Goal: Task Accomplishment & Management: Complete application form

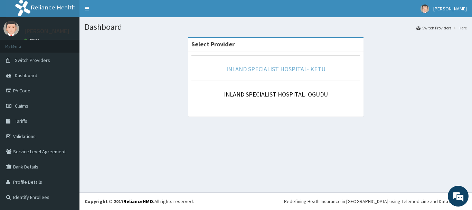
click at [274, 70] on link "INLAND SPECIALIST HOSPITAL- KETU" at bounding box center [275, 69] width 99 height 8
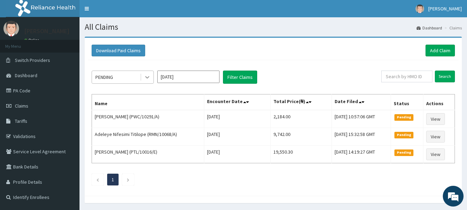
click at [148, 76] on icon at bounding box center [147, 77] width 7 height 7
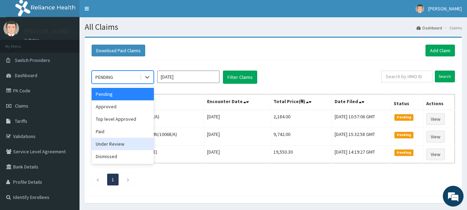
click at [115, 142] on div "Under Review" at bounding box center [123, 144] width 62 height 12
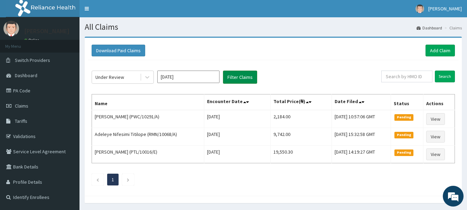
click at [238, 76] on button "Filter Claims" at bounding box center [240, 77] width 34 height 13
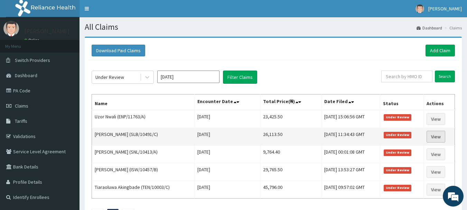
click at [442, 136] on link "View" at bounding box center [436, 137] width 19 height 12
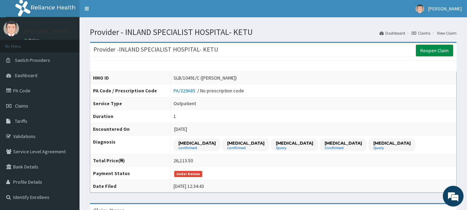
click at [434, 51] on link "Reopen Claim" at bounding box center [434, 51] width 37 height 12
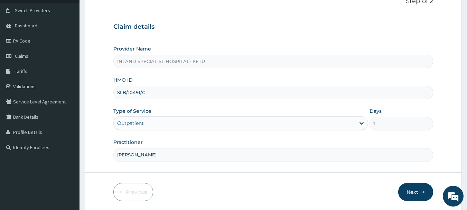
scroll to position [74, 0]
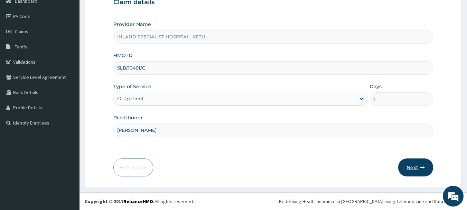
click at [416, 169] on button "Next" at bounding box center [415, 167] width 35 height 18
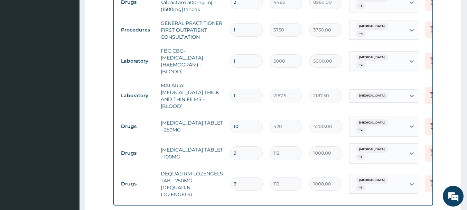
scroll to position [316, 0]
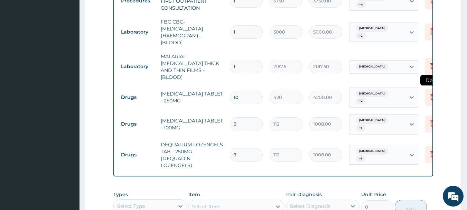
click at [428, 90] on icon at bounding box center [432, 97] width 15 height 17
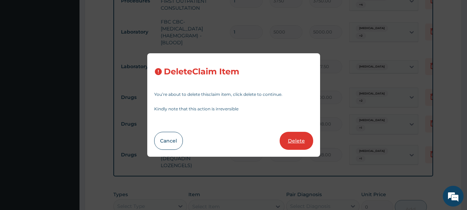
click at [303, 147] on button "Delete" at bounding box center [297, 141] width 34 height 18
type input "9"
type input "112"
type input "1008.00"
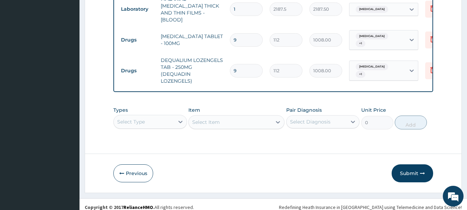
scroll to position [375, 0]
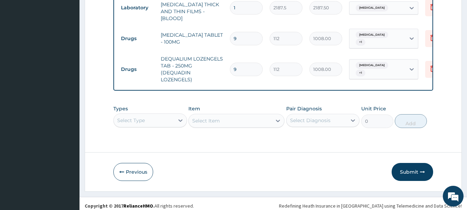
click at [149, 119] on div "Types Select Type" at bounding box center [150, 116] width 74 height 23
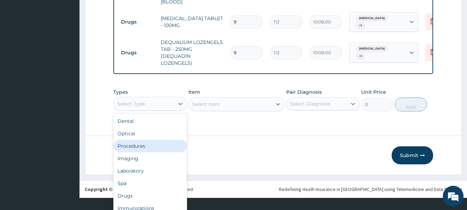
scroll to position [19, 0]
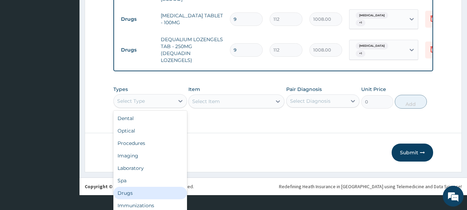
click at [129, 188] on div "Drugs" at bounding box center [150, 193] width 74 height 12
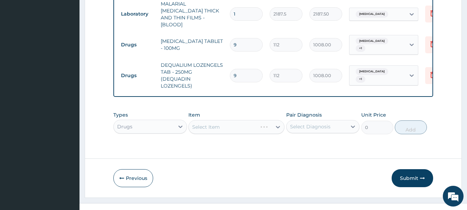
scroll to position [375, 0]
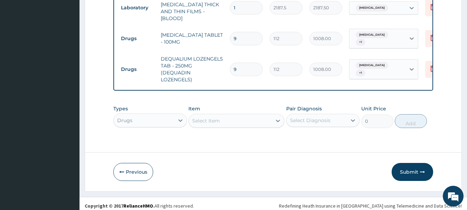
click at [215, 117] on div "Select Item" at bounding box center [230, 120] width 83 height 11
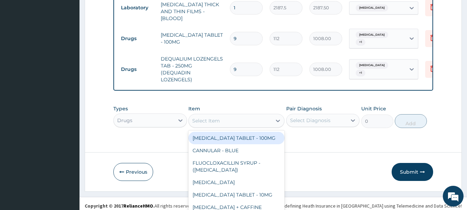
scroll to position [20, 0]
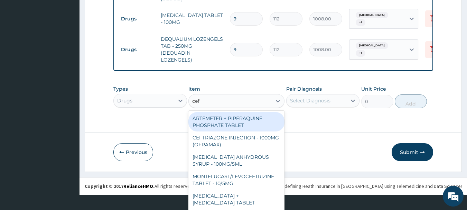
type input "cefu"
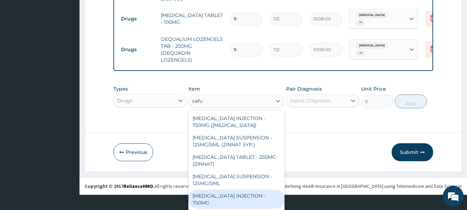
scroll to position [8, 0]
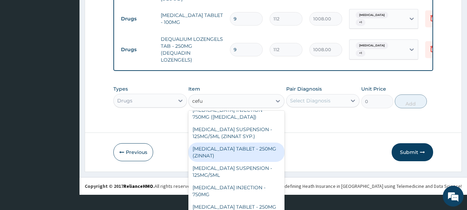
click at [252, 145] on div "CEFUROXIME TABLET - 250MG (ZINNAT)" at bounding box center [236, 151] width 96 height 19
type input "1120"
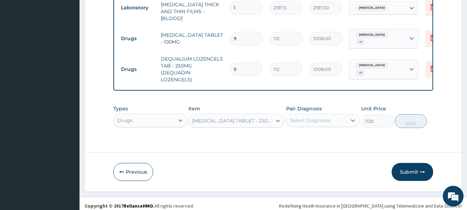
scroll to position [0, 0]
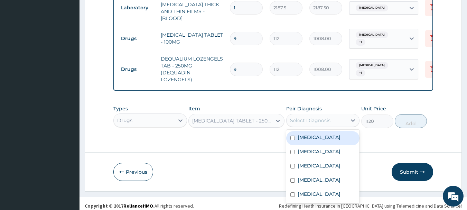
click at [315, 117] on div "Select Diagnosis" at bounding box center [310, 120] width 40 height 7
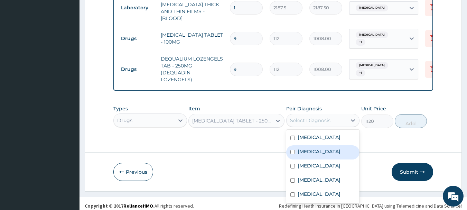
click at [293, 150] on input "checkbox" at bounding box center [292, 152] width 4 height 4
checkbox input "true"
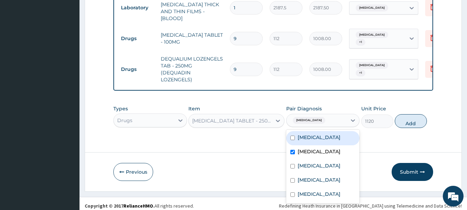
click at [294, 136] on input "checkbox" at bounding box center [292, 138] width 4 height 4
checkbox input "true"
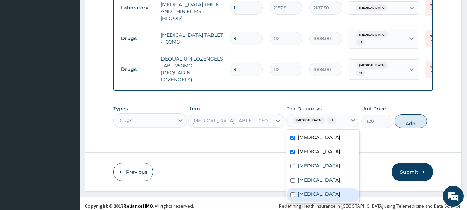
click at [294, 197] on input "checkbox" at bounding box center [292, 194] width 4 height 4
checkbox input "true"
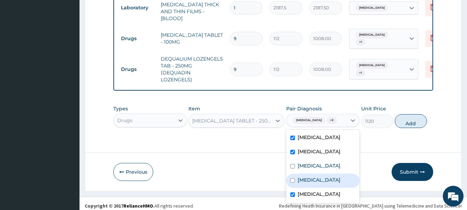
click at [295, 178] on div "Upper respiratory infection" at bounding box center [323, 181] width 74 height 14
checkbox input "true"
click at [413, 115] on button "Add" at bounding box center [411, 121] width 32 height 14
type input "0"
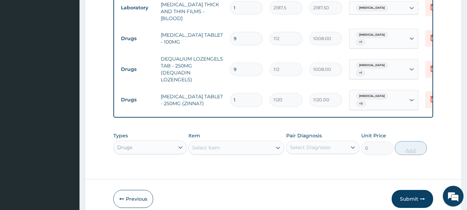
type input "10"
type input "11200.00"
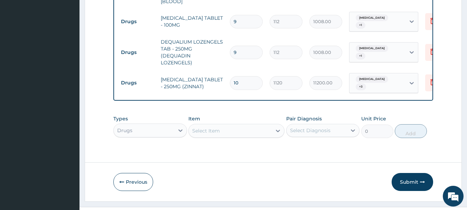
scroll to position [399, 0]
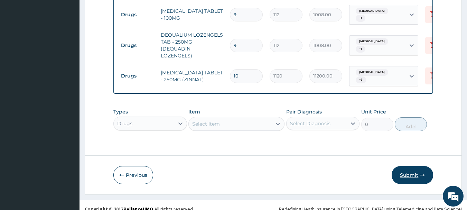
type input "10"
click at [411, 166] on button "Submit" at bounding box center [412, 175] width 41 height 18
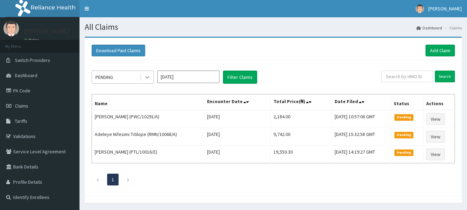
click at [146, 75] on icon at bounding box center [147, 77] width 7 height 7
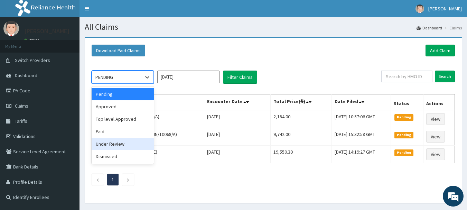
click at [112, 143] on div "Under Review" at bounding box center [123, 144] width 62 height 12
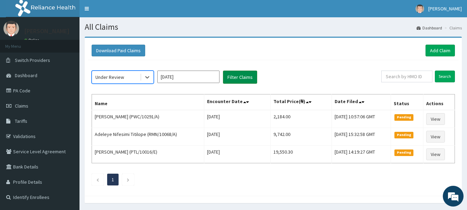
click at [250, 74] on button "Filter Claims" at bounding box center [240, 77] width 34 height 13
click at [247, 78] on button "Filter Claims" at bounding box center [240, 77] width 34 height 13
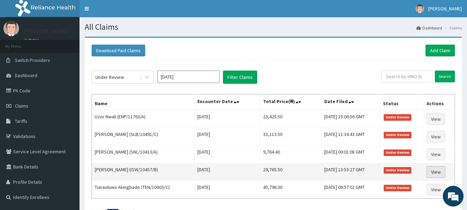
click at [435, 172] on link "View" at bounding box center [436, 172] width 19 height 12
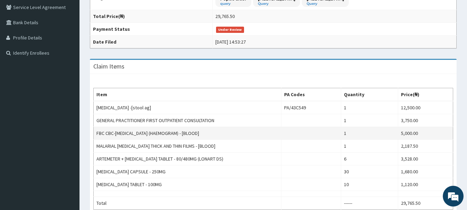
scroll to position [207, 0]
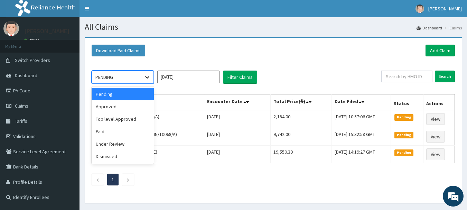
click at [145, 80] on icon at bounding box center [147, 77] width 7 height 7
click at [113, 108] on div "Approved" at bounding box center [123, 106] width 62 height 12
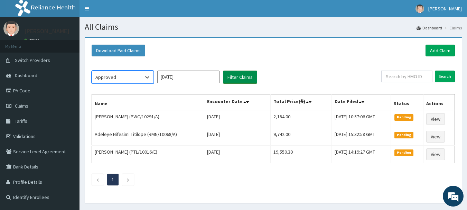
click at [251, 76] on button "Filter Claims" at bounding box center [240, 77] width 34 height 13
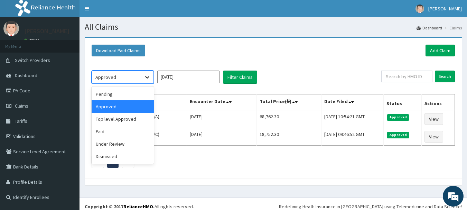
click at [144, 75] on icon at bounding box center [147, 77] width 7 height 7
click at [106, 135] on div "Paid" at bounding box center [123, 131] width 62 height 12
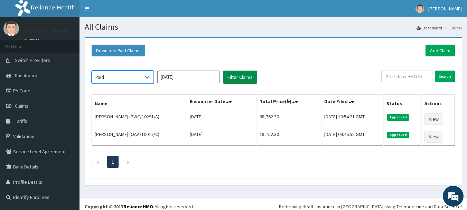
click at [252, 77] on button "Filter Claims" at bounding box center [240, 77] width 34 height 13
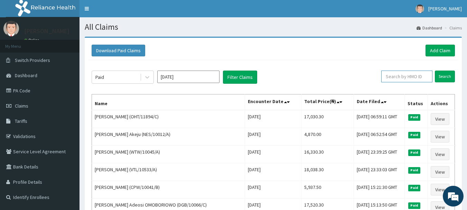
click at [418, 79] on input "text" at bounding box center [406, 77] width 51 height 12
type input "UBP/10347/A"
click at [441, 79] on input "Search" at bounding box center [445, 77] width 20 height 12
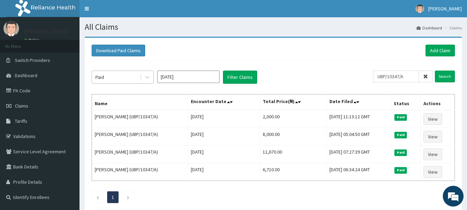
click at [139, 79] on div "Paid" at bounding box center [116, 77] width 48 height 11
drag, startPoint x: 408, startPoint y: 79, endPoint x: 383, endPoint y: 77, distance: 24.7
click at [383, 77] on input "UBP/10347/A" at bounding box center [396, 77] width 46 height 12
click at [148, 77] on icon at bounding box center [147, 77] width 4 height 2
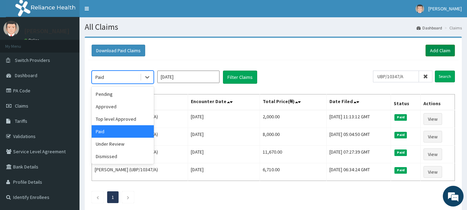
click at [443, 49] on link "Add Claim" at bounding box center [440, 51] width 29 height 12
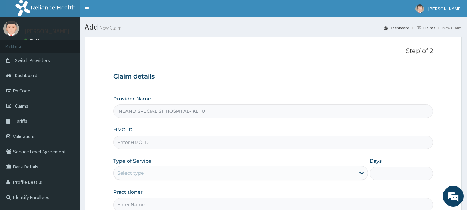
click at [133, 142] on input "HMO ID" at bounding box center [273, 142] width 320 height 13
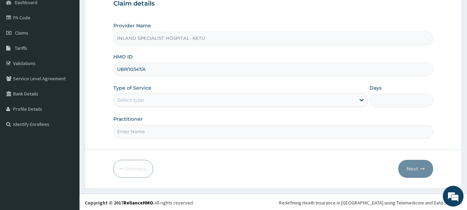
scroll to position [74, 0]
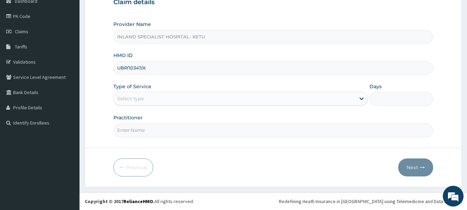
type input "UBP/10347/A"
click at [129, 101] on div "Select type" at bounding box center [130, 98] width 27 height 7
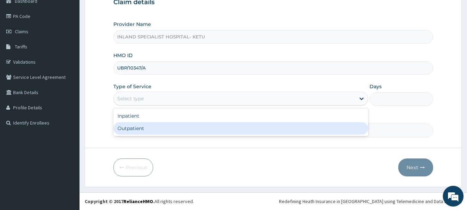
click at [129, 131] on div "Outpatient" at bounding box center [240, 128] width 255 height 12
type input "1"
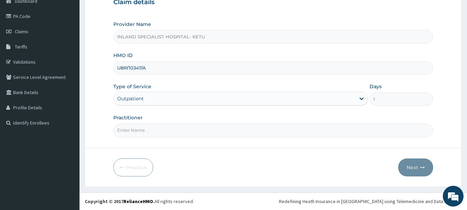
click at [130, 129] on input "Practitioner" at bounding box center [273, 129] width 320 height 13
type input "DR [PERSON_NAME]"
click at [421, 167] on icon "button" at bounding box center [422, 167] width 5 height 5
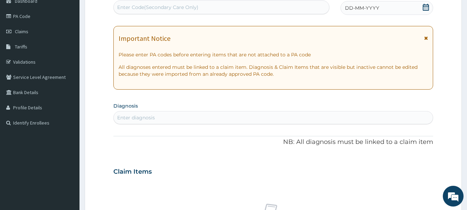
scroll to position [5, 0]
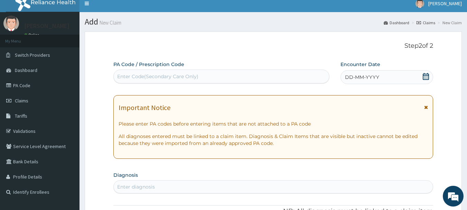
click at [174, 74] on div "Enter Code(Secondary Care Only)" at bounding box center [157, 76] width 81 height 7
click at [427, 76] on icon at bounding box center [426, 76] width 7 height 7
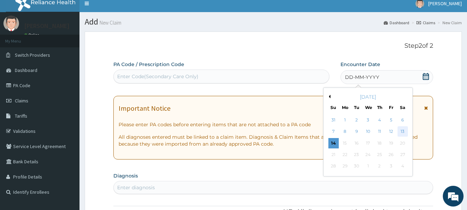
click at [405, 131] on div "13" at bounding box center [403, 132] width 10 height 10
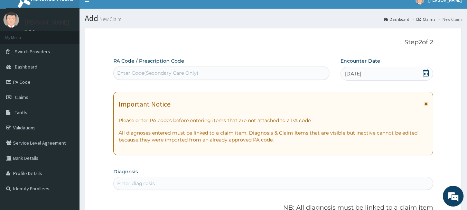
scroll to position [104, 0]
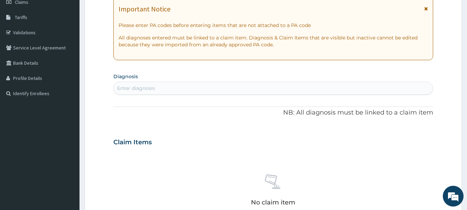
click at [142, 84] on div "Enter diagnosis" at bounding box center [273, 88] width 319 height 11
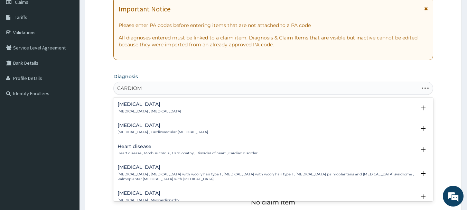
type input "CARDIOMY"
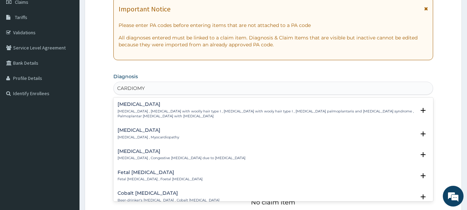
click at [162, 130] on h4 "Cardiomyopathy" at bounding box center [149, 130] width 62 height 5
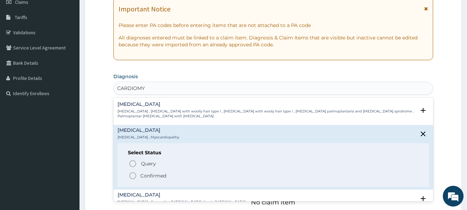
click at [136, 177] on circle "status option filled" at bounding box center [133, 176] width 6 height 6
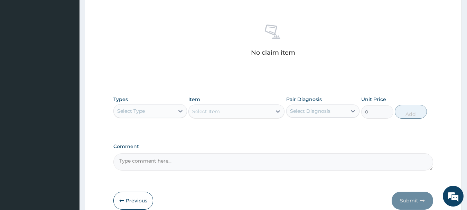
scroll to position [277, 0]
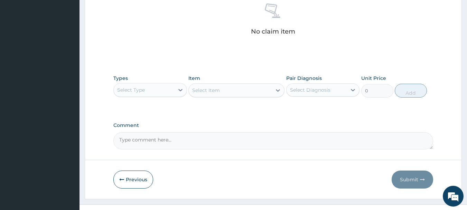
click at [159, 91] on div "Select Type" at bounding box center [144, 89] width 61 height 11
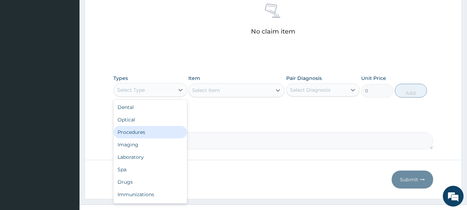
click at [144, 137] on div "Procedures" at bounding box center [150, 132] width 74 height 12
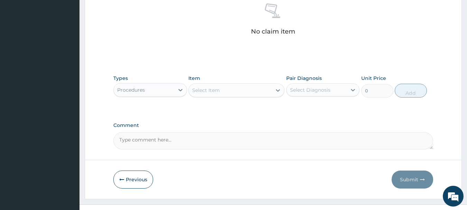
click at [244, 94] on div "Select Item" at bounding box center [230, 90] width 83 height 11
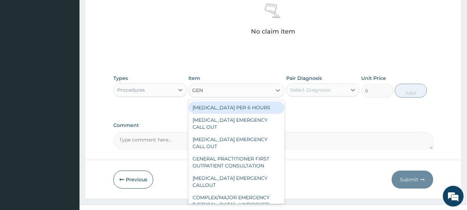
type input "GENE"
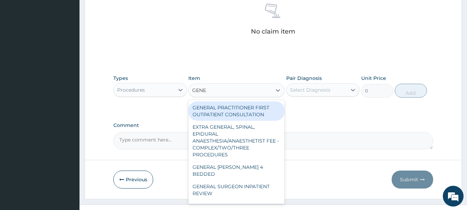
click at [251, 115] on div "GENERAL PRACTITIONER FIRST OUTPATIENT CONSULTATION" at bounding box center [236, 110] width 96 height 19
type input "3750"
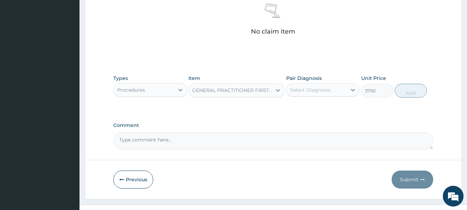
click at [331, 84] on div "Select Diagnosis" at bounding box center [317, 89] width 61 height 11
click at [316, 106] on label "Cardiomyopathy" at bounding box center [319, 106] width 43 height 7
checkbox input "true"
click at [405, 91] on button "Add" at bounding box center [411, 91] width 32 height 14
type input "0"
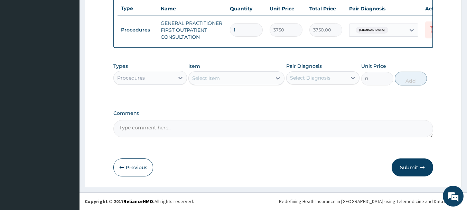
scroll to position [265, 0]
click at [407, 164] on button "Submit" at bounding box center [412, 167] width 41 height 18
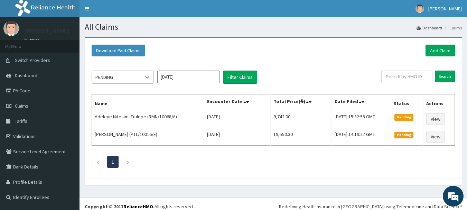
click at [144, 75] on icon at bounding box center [147, 77] width 7 height 7
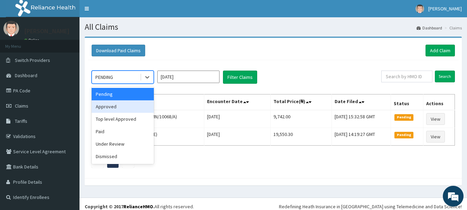
click at [111, 107] on div "Approved" at bounding box center [123, 106] width 62 height 12
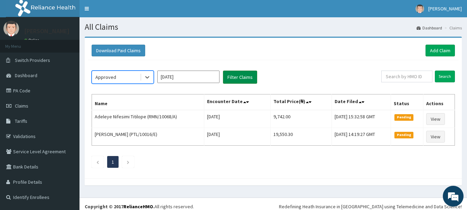
click at [240, 78] on button "Filter Claims" at bounding box center [240, 77] width 34 height 13
